Goal: Information Seeking & Learning: Learn about a topic

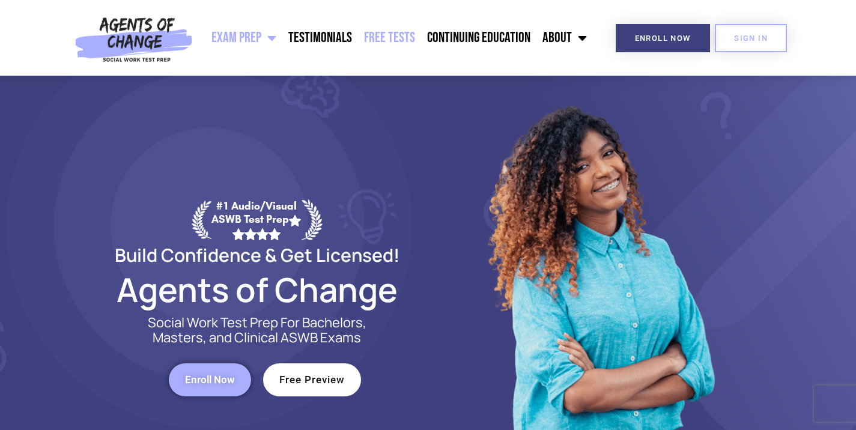
click at [381, 43] on link "Free Tests" at bounding box center [389, 38] width 63 height 30
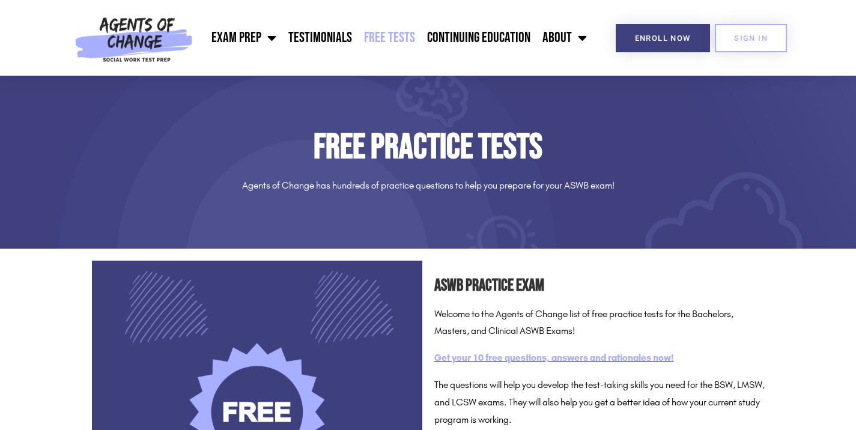
click at [609, 359] on link "Get your 10 free questions, answers and rationales now!" at bounding box center [554, 357] width 240 height 11
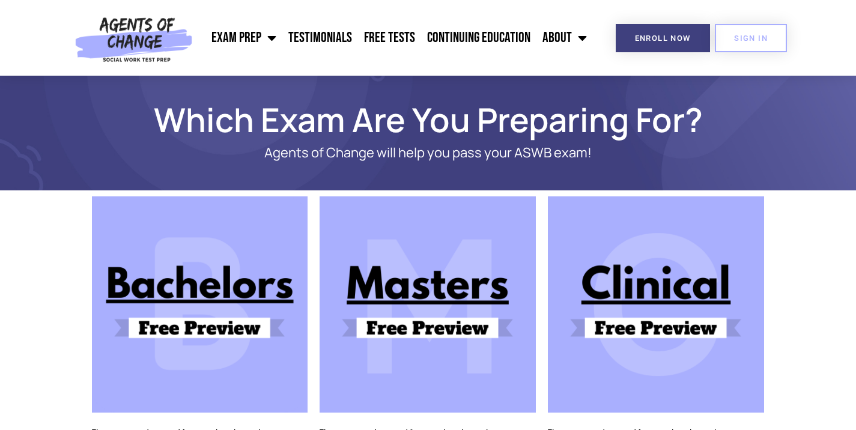
click at [415, 328] on img at bounding box center [427, 304] width 216 height 216
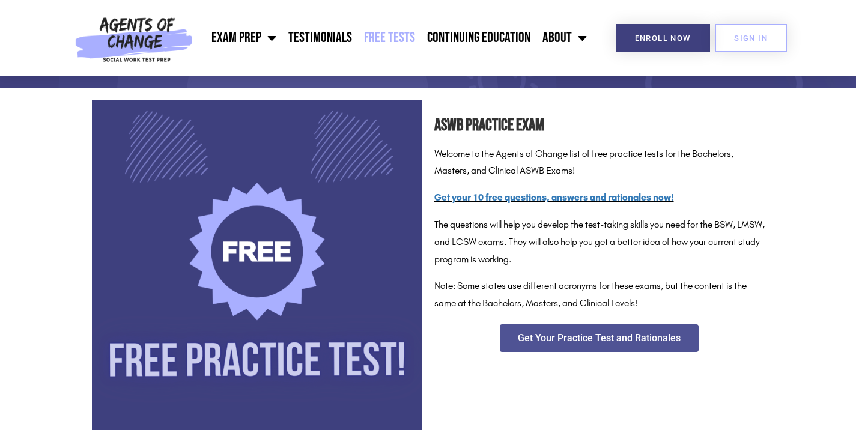
scroll to position [161, 0]
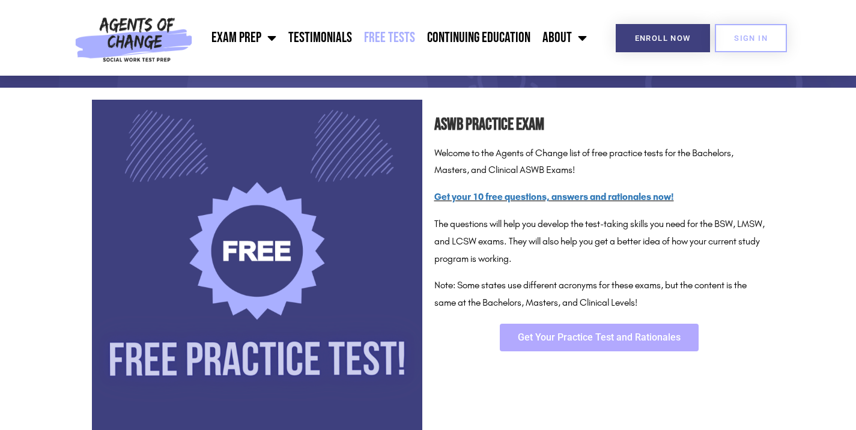
click at [613, 340] on span "Get Your Practice Test and Rationales" at bounding box center [599, 338] width 163 height 10
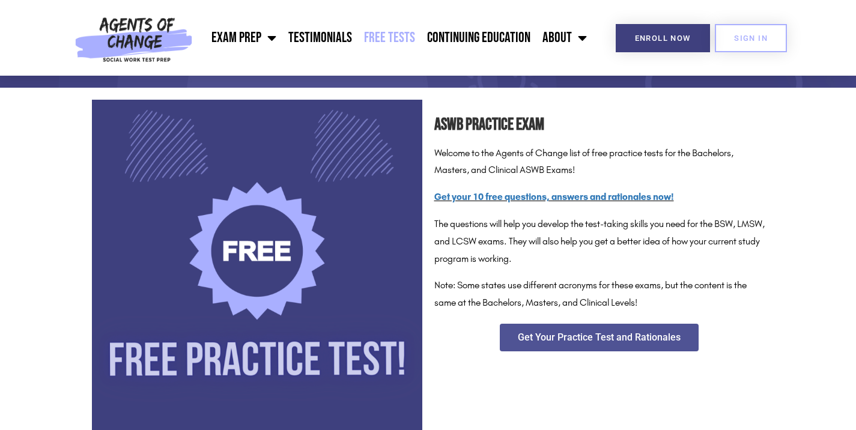
click at [388, 38] on link "Free Tests" at bounding box center [389, 38] width 63 height 30
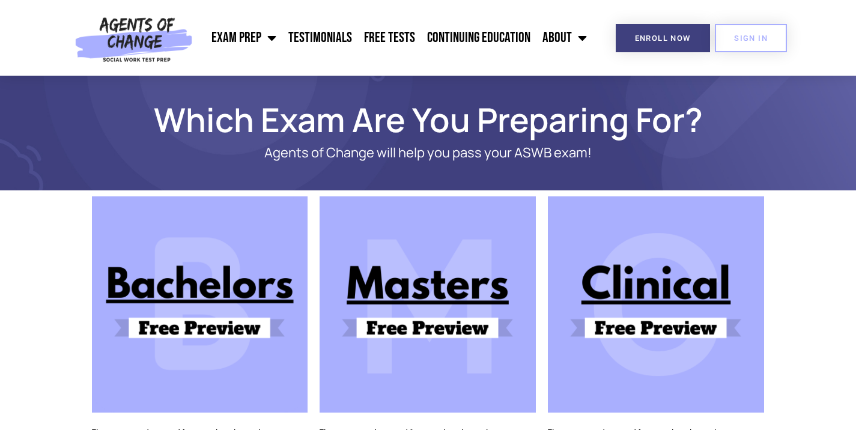
click at [443, 336] on img at bounding box center [427, 304] width 216 height 216
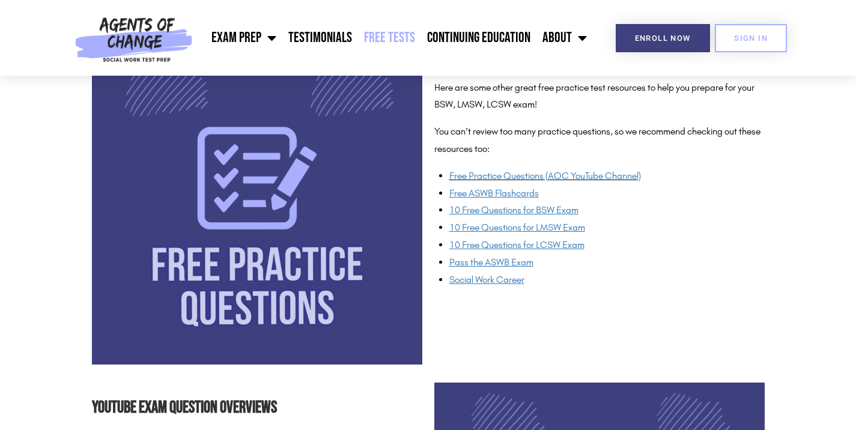
scroll to position [925, 0]
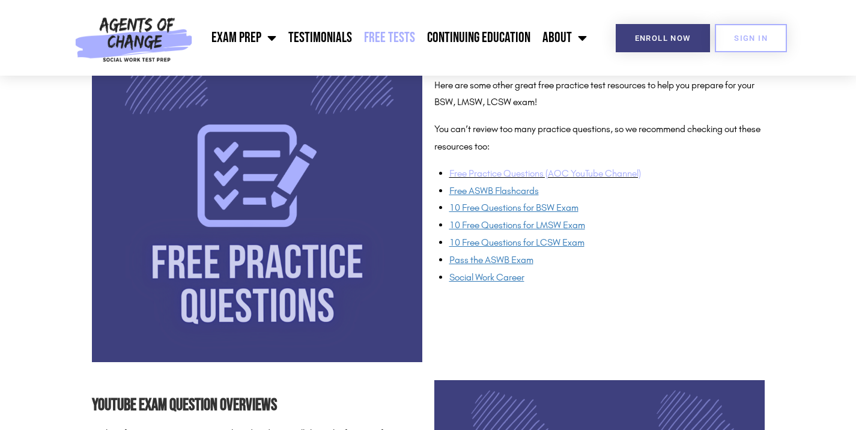
click at [561, 172] on link "Free Practice Questions (AOC YouTube Channel)" at bounding box center [545, 173] width 192 height 11
